Goal: Information Seeking & Learning: Learn about a topic

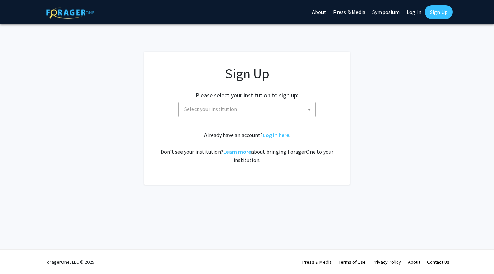
click at [303, 105] on span "Select your institution" at bounding box center [249, 109] width 134 height 14
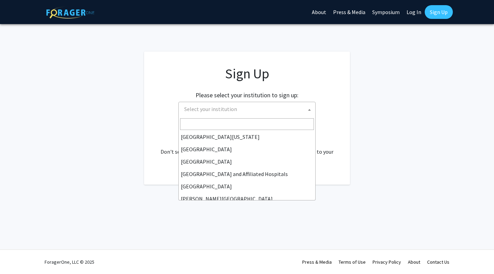
scroll to position [87, 0]
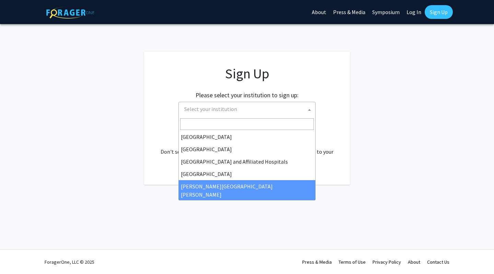
select select "1"
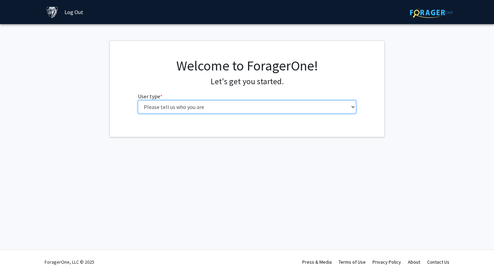
select select "2: masters"
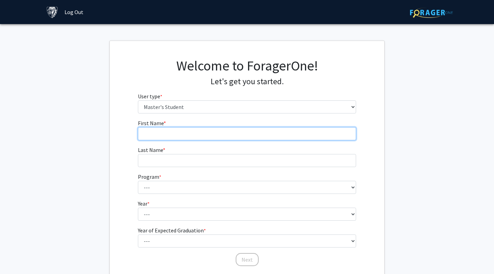
click at [250, 130] on input "First Name * required" at bounding box center [247, 133] width 219 height 13
type input "[PERSON_NAME]"
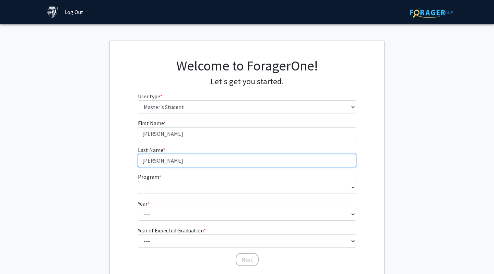
type input "[PERSON_NAME]"
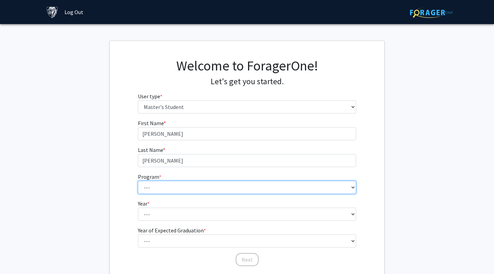
select select "137: 136"
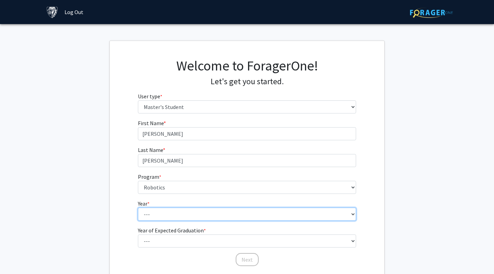
select select "1: first_year"
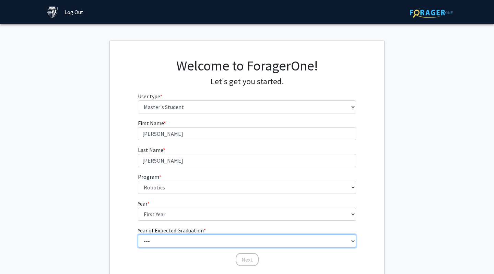
select select "3: 2027"
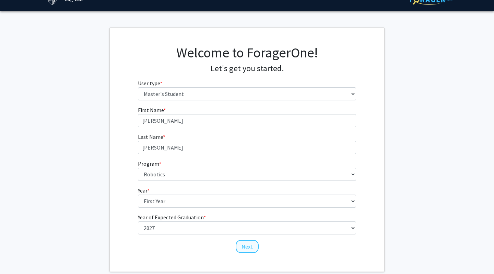
click at [248, 246] on button "Next" at bounding box center [247, 246] width 23 height 13
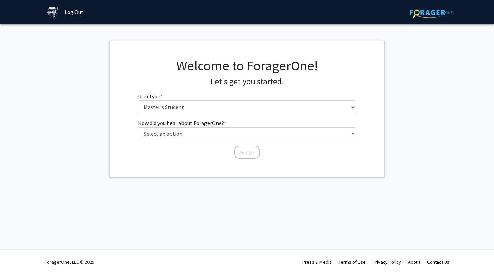
scroll to position [0, 0]
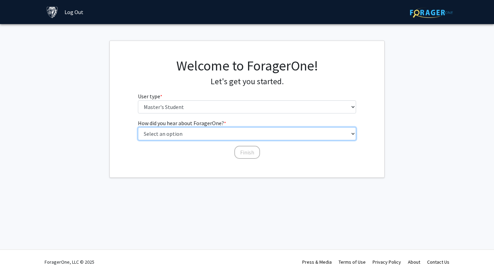
select select "3: university_website"
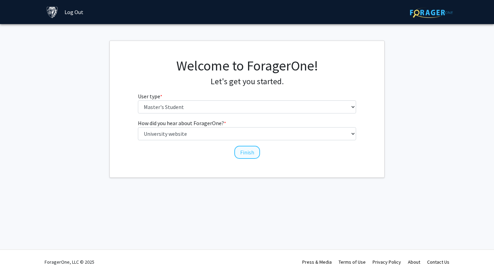
click at [245, 151] on button "Finish" at bounding box center [247, 152] width 26 height 13
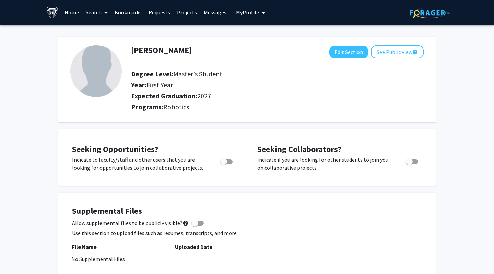
click at [183, 14] on link "Projects" at bounding box center [187, 12] width 27 height 24
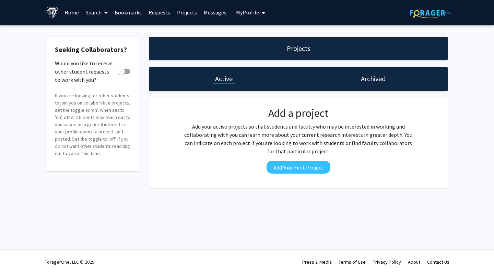
click at [161, 13] on link "Requests" at bounding box center [159, 12] width 28 height 24
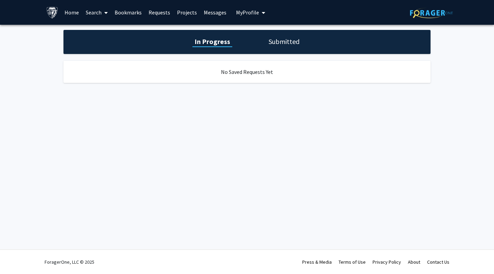
click at [133, 11] on link "Bookmarks" at bounding box center [128, 12] width 34 height 24
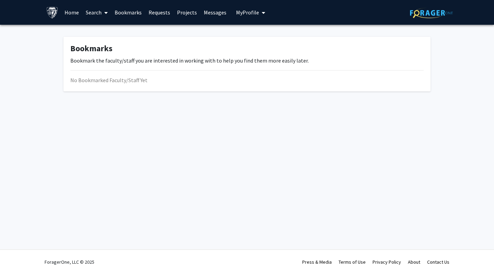
click at [98, 14] on link "Search" at bounding box center [96, 12] width 29 height 24
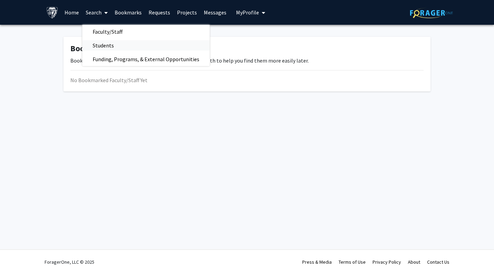
click at [99, 45] on span "Students" at bounding box center [103, 45] width 42 height 14
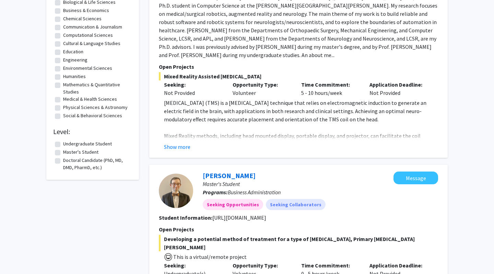
scroll to position [126, 0]
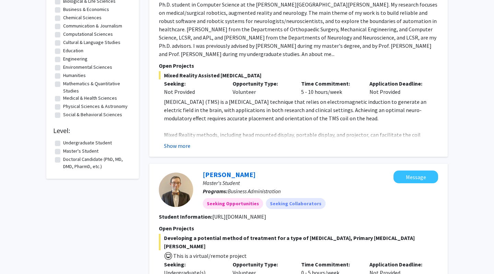
click at [185, 147] on button "Show more" at bounding box center [177, 145] width 26 height 8
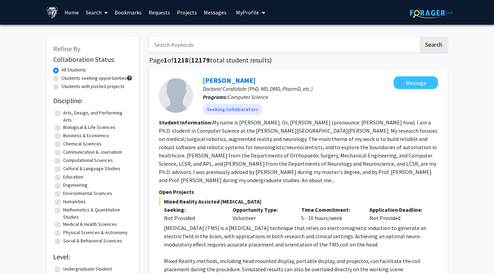
scroll to position [0, 0]
click at [216, 83] on link "[PERSON_NAME]" at bounding box center [229, 80] width 53 height 9
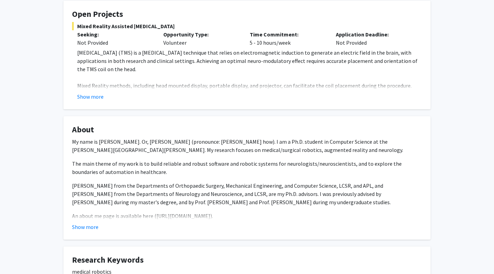
scroll to position [109, 0]
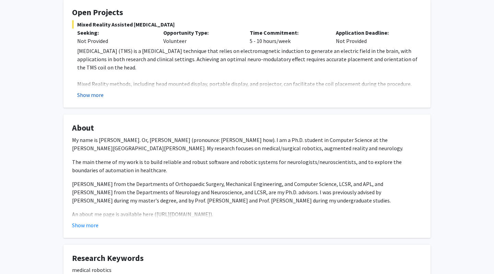
click at [92, 94] on button "Show more" at bounding box center [90, 95] width 26 height 8
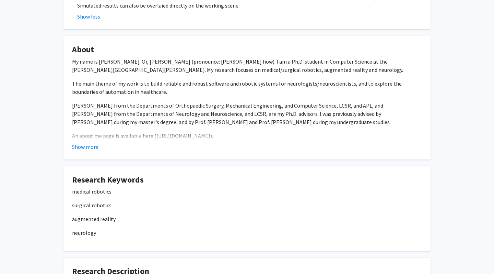
scroll to position [190, 0]
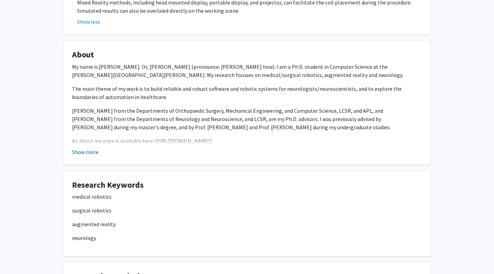
click at [80, 152] on button "Show more" at bounding box center [85, 152] width 26 height 8
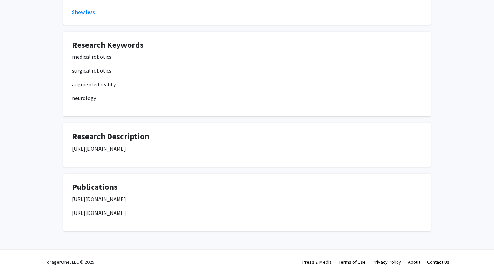
scroll to position [335, 0]
drag, startPoint x: 144, startPoint y: 199, endPoint x: 72, endPoint y: 202, distance: 72.5
click at [72, 202] on fg-card "Publications [URL][DOMAIN_NAME] [URL][DOMAIN_NAME]" at bounding box center [246, 202] width 367 height 57
click at [268, 150] on p "[URL][DOMAIN_NAME]" at bounding box center [247, 148] width 350 height 8
drag, startPoint x: 223, startPoint y: 213, endPoint x: 70, endPoint y: 213, distance: 153.4
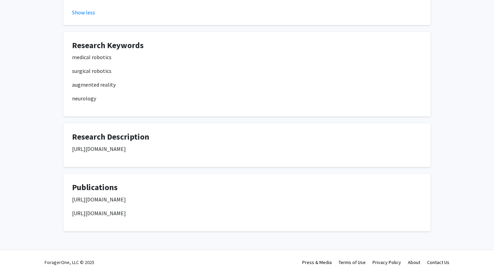
click at [70, 213] on fg-card "Publications [URL][DOMAIN_NAME] [URL][DOMAIN_NAME]" at bounding box center [246, 202] width 367 height 57
